Goal: Task Accomplishment & Management: Manage account settings

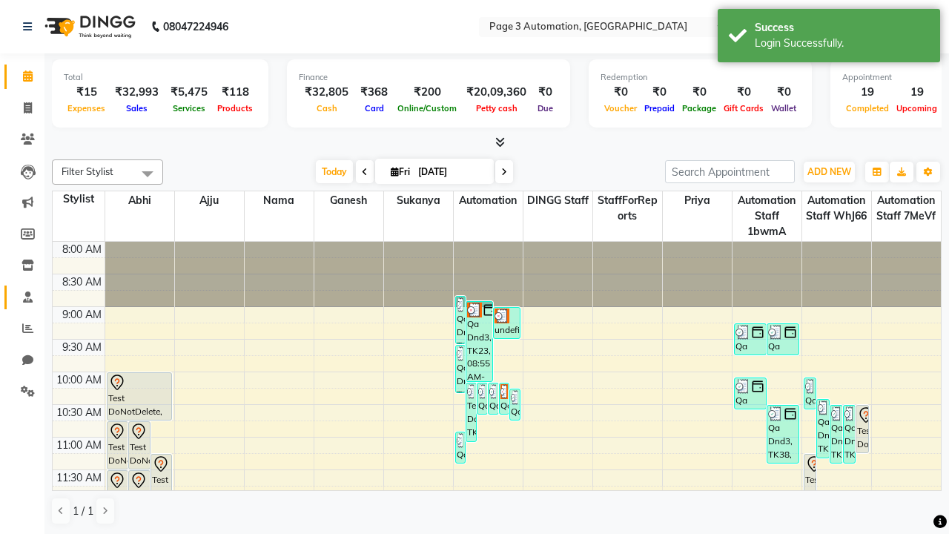
click at [22, 297] on span at bounding box center [28, 297] width 26 height 17
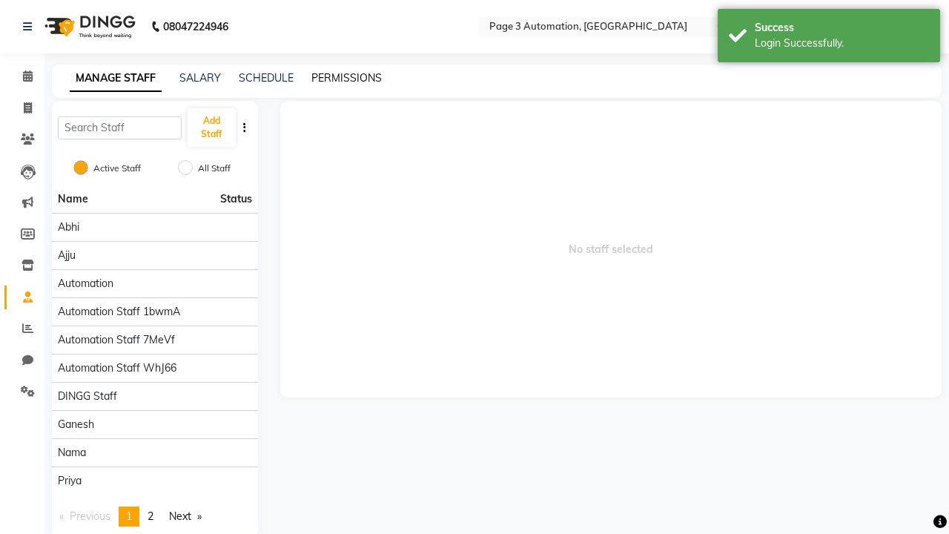
click at [346, 78] on link "PERMISSIONS" at bounding box center [347, 77] width 70 height 13
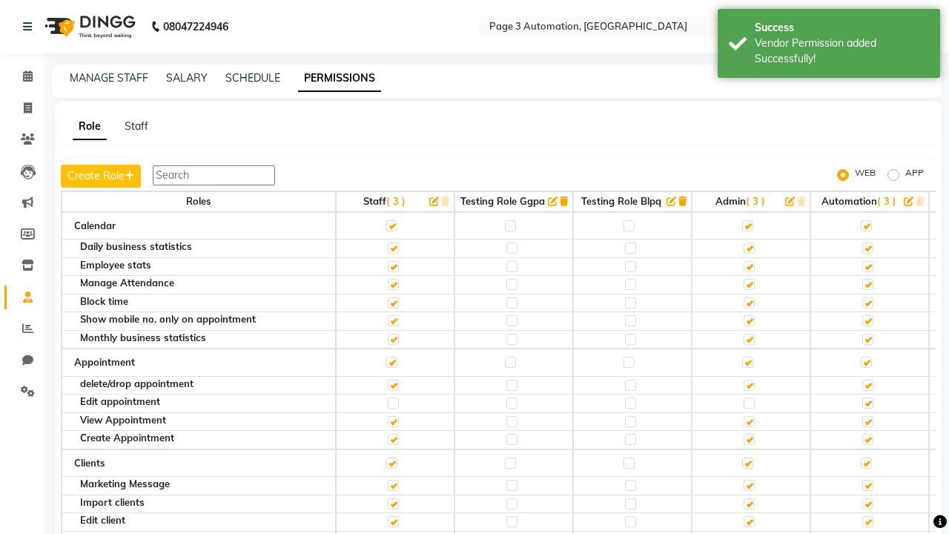
scroll to position [2391, 0]
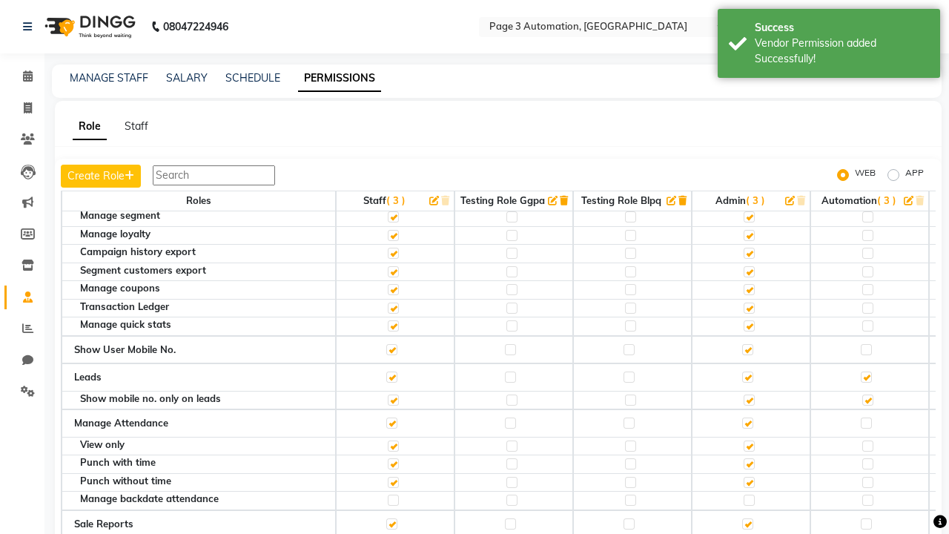
click at [866, 182] on label at bounding box center [866, 176] width 11 height 11
click at [866, 181] on input "checkbox" at bounding box center [866, 176] width 10 height 10
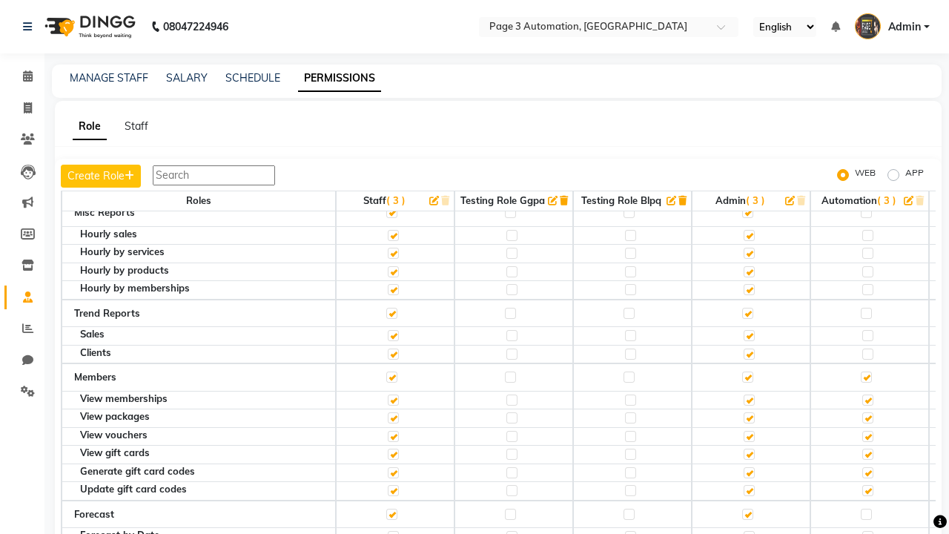
scroll to position [15, 0]
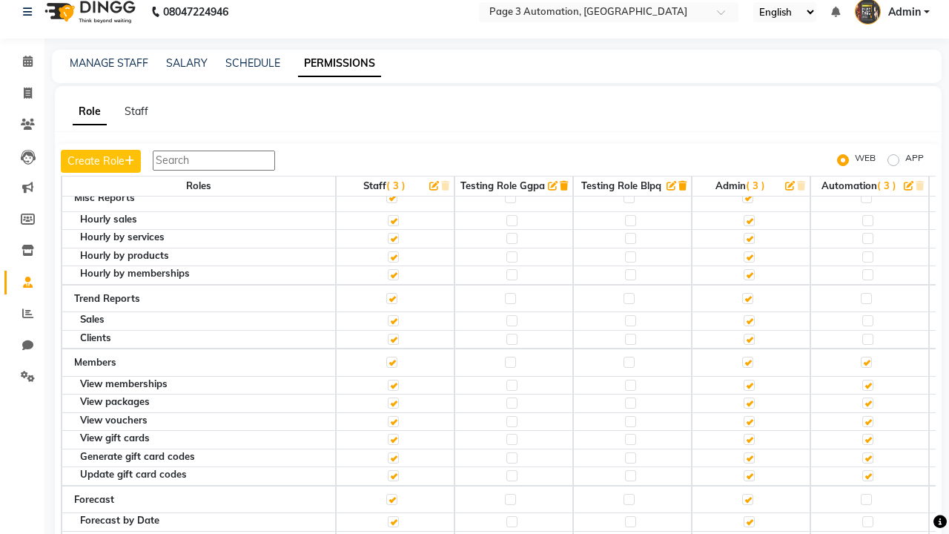
click at [892, 12] on span "Admin" at bounding box center [905, 12] width 33 height 16
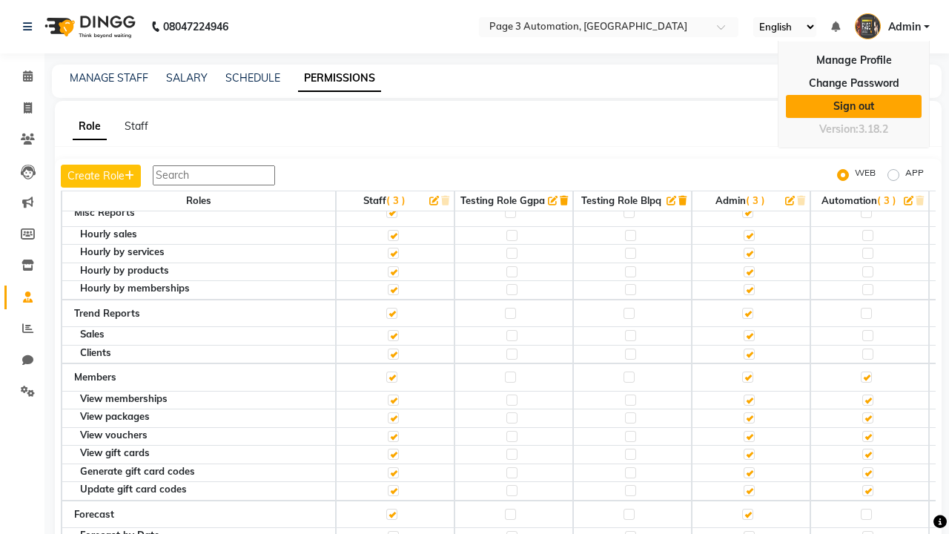
click at [854, 106] on link "Sign out" at bounding box center [854, 106] width 136 height 23
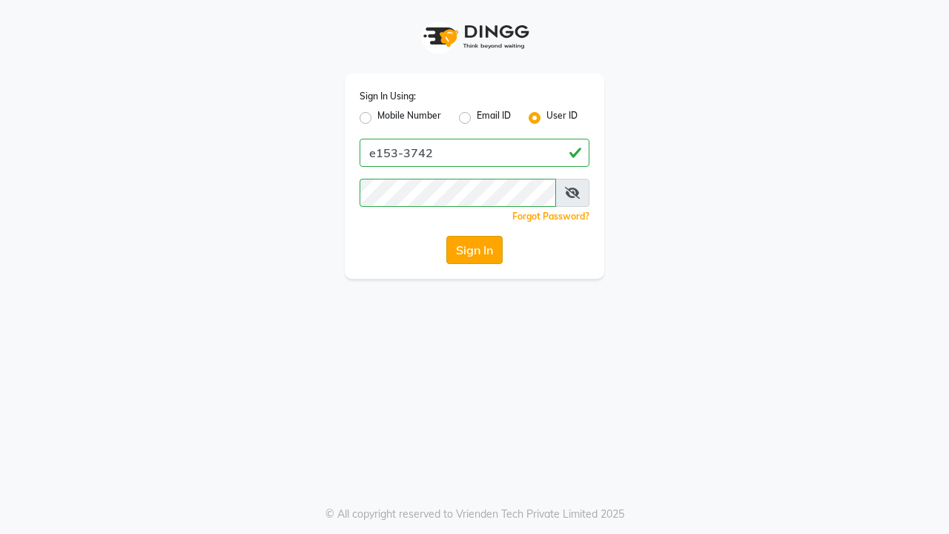
click at [475, 250] on button "Sign In" at bounding box center [475, 250] width 56 height 28
